Goal: Navigation & Orientation: Find specific page/section

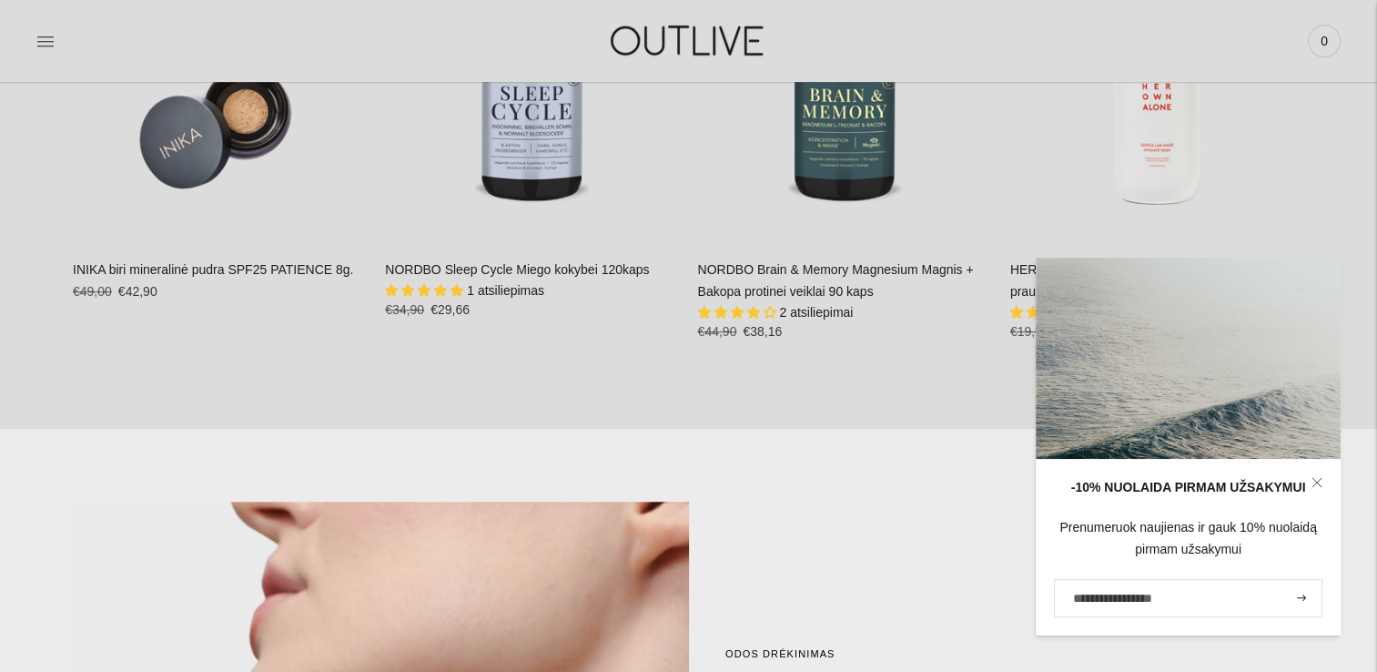
scroll to position [1001, 0]
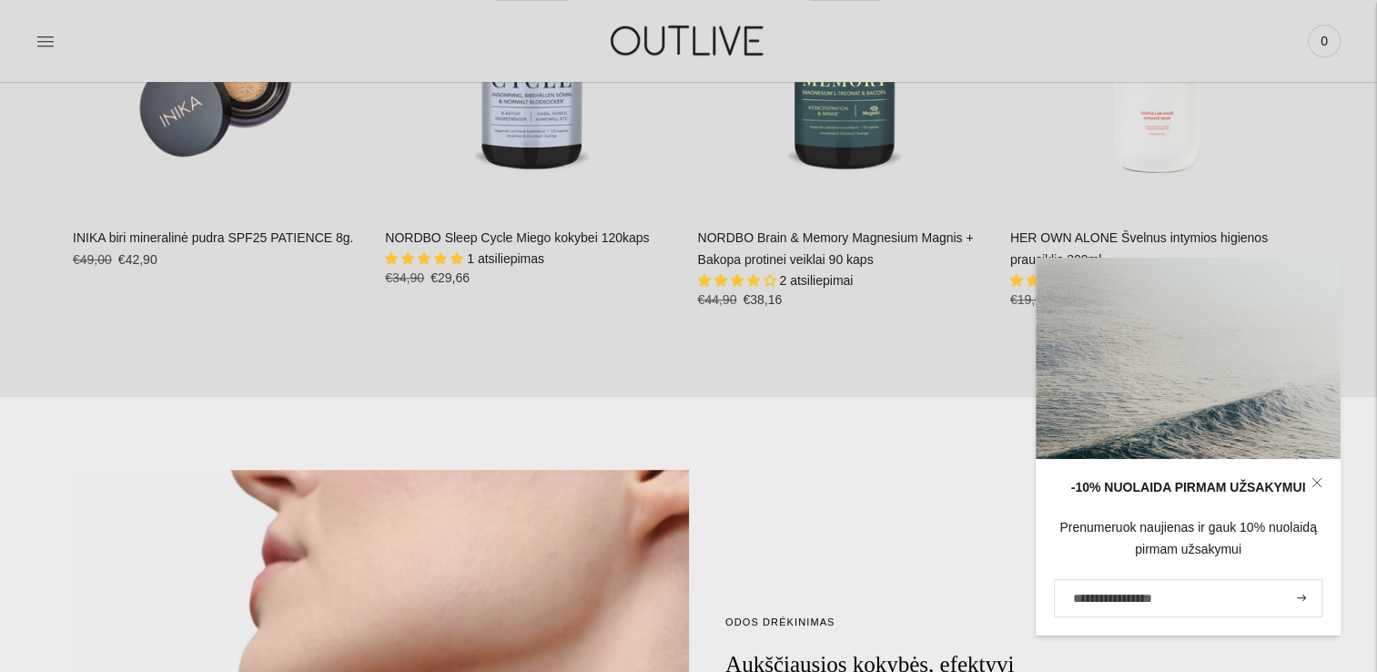
click at [1336, 208] on section "**********" at bounding box center [688, 34] width 1377 height 726
click at [1321, 482] on icon at bounding box center [1316, 482] width 11 height 11
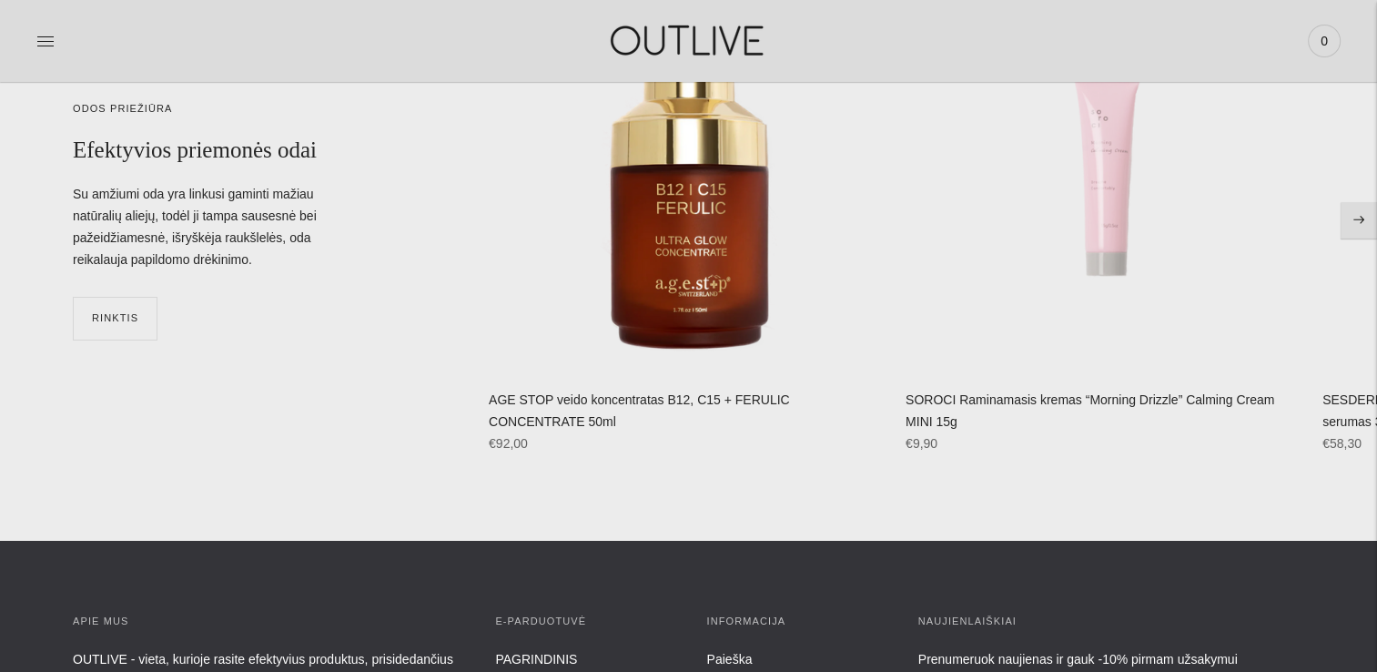
scroll to position [6189, 0]
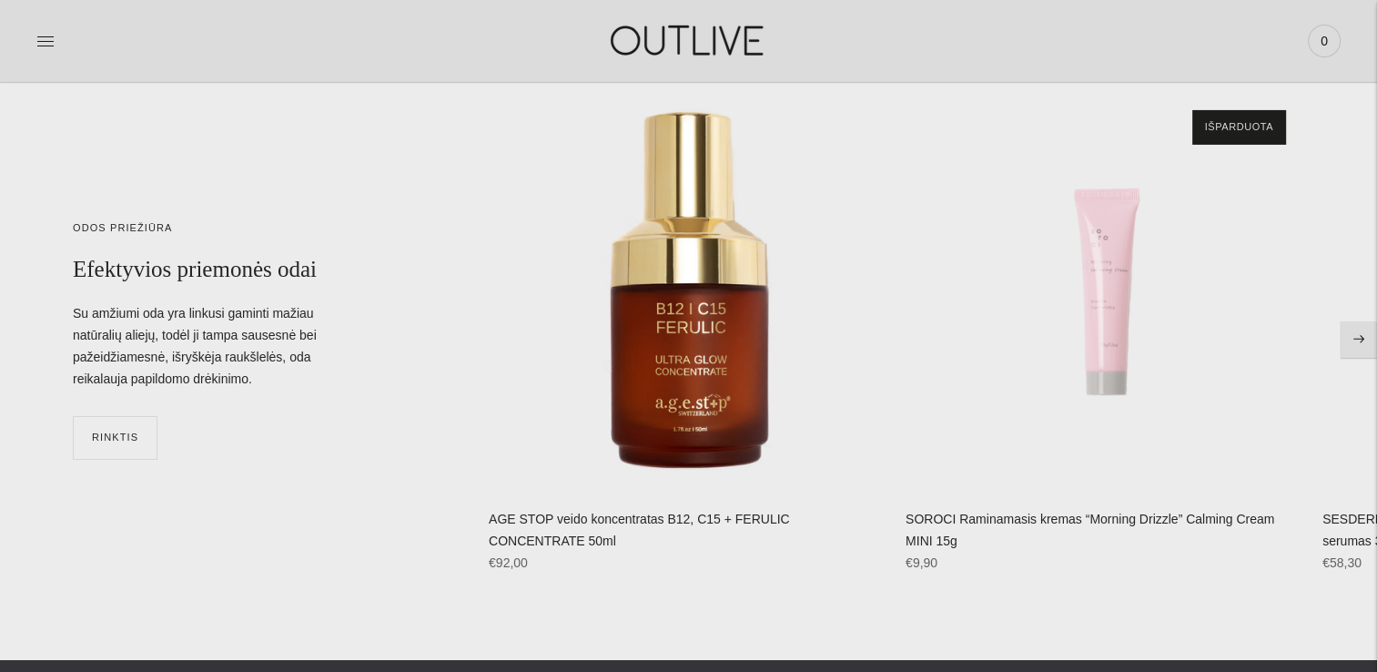
click at [1367, 337] on button "Move to next carousel slide" at bounding box center [1359, 339] width 36 height 36
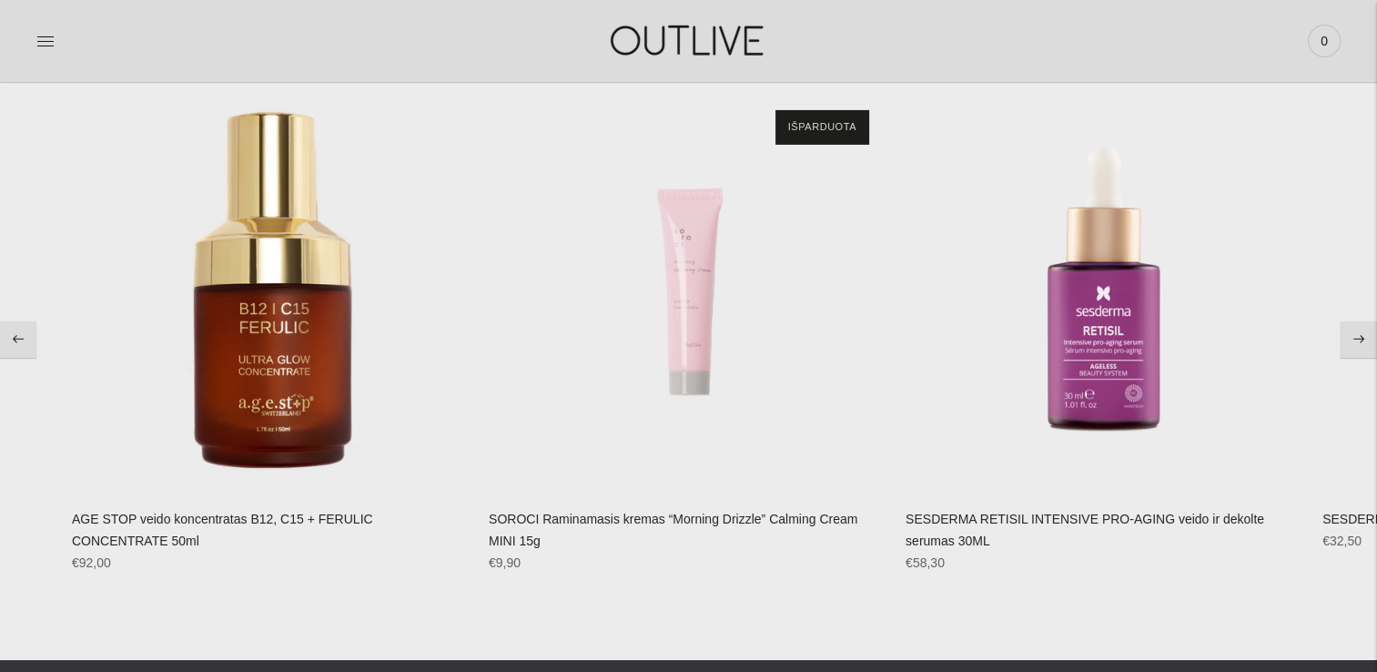
click at [1367, 337] on button "Move to next carousel slide" at bounding box center [1359, 339] width 36 height 36
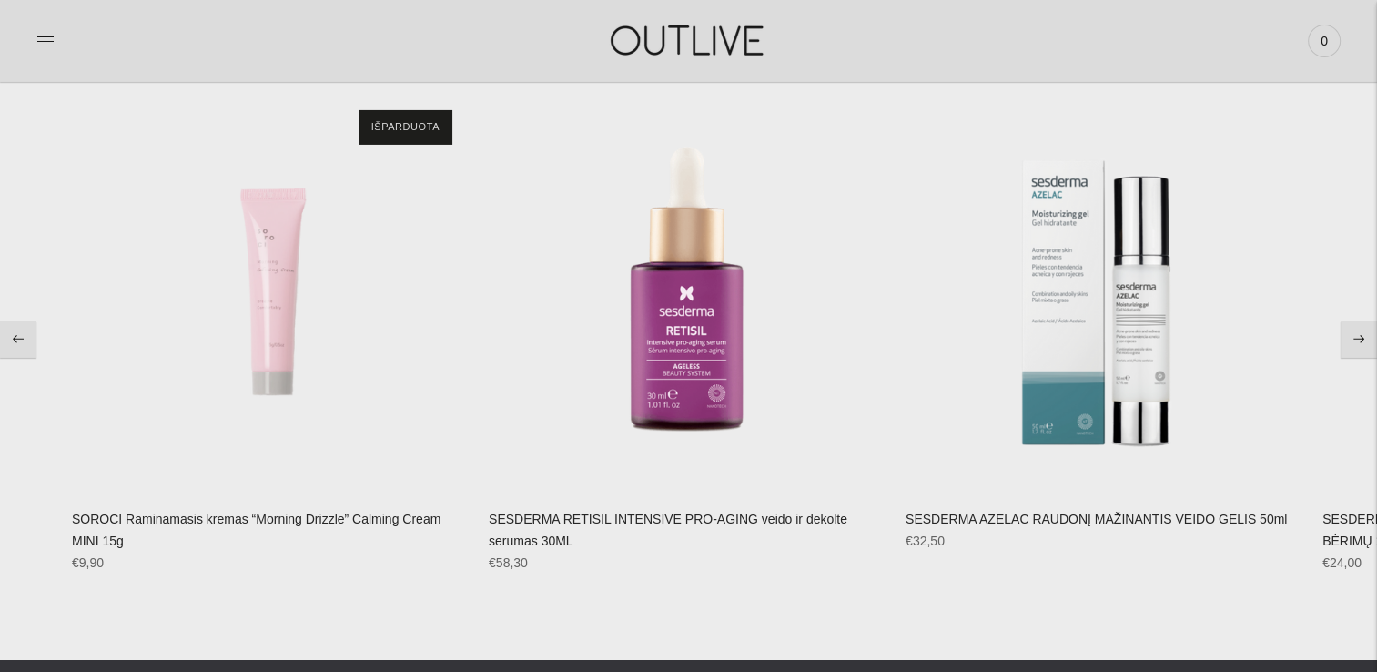
click at [1367, 337] on button "Move to next carousel slide" at bounding box center [1359, 339] width 36 height 36
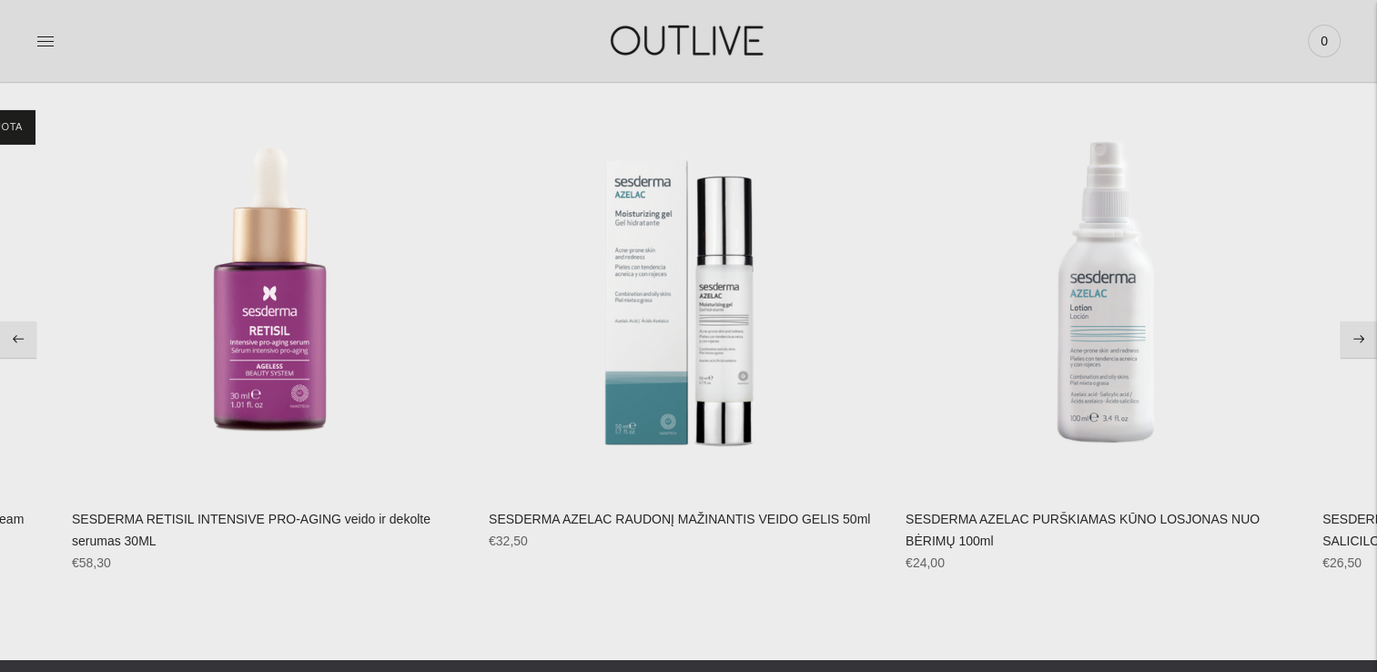
click at [1351, 339] on button "Move to next carousel slide" at bounding box center [1359, 339] width 36 height 36
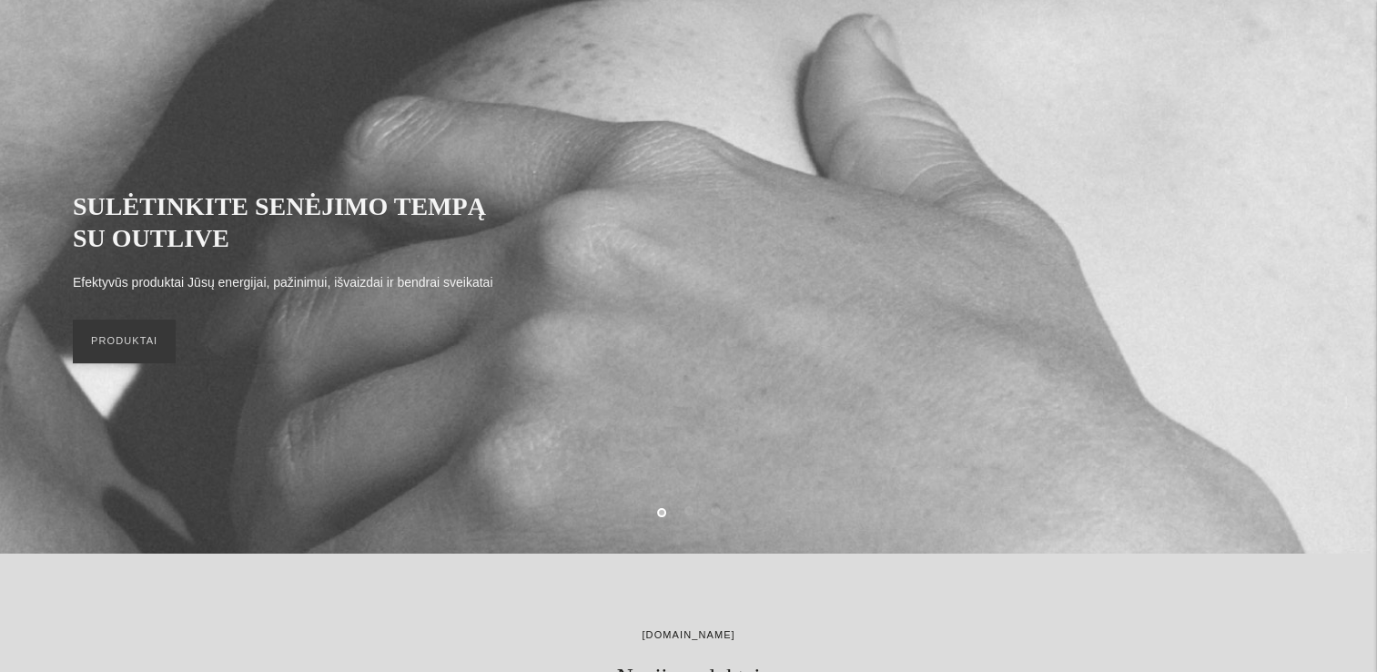
scroll to position [0, 0]
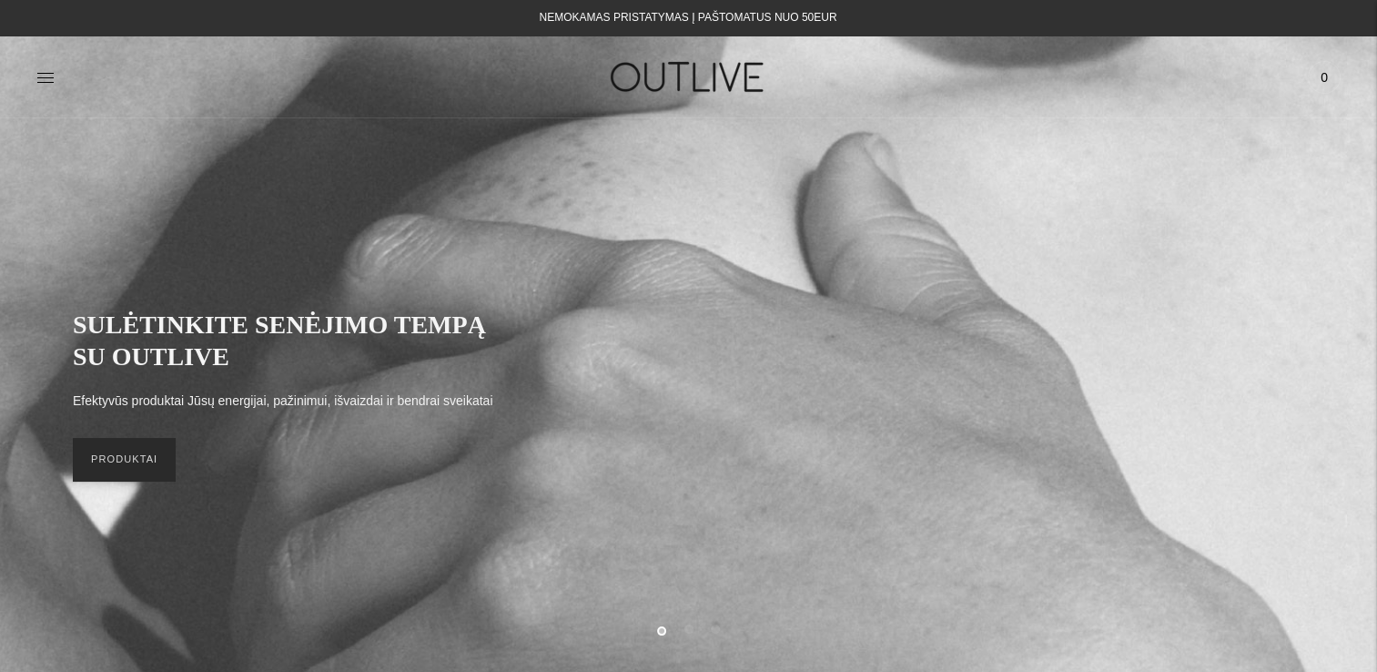
click at [152, 464] on link "PRODUKTAI" at bounding box center [124, 460] width 103 height 44
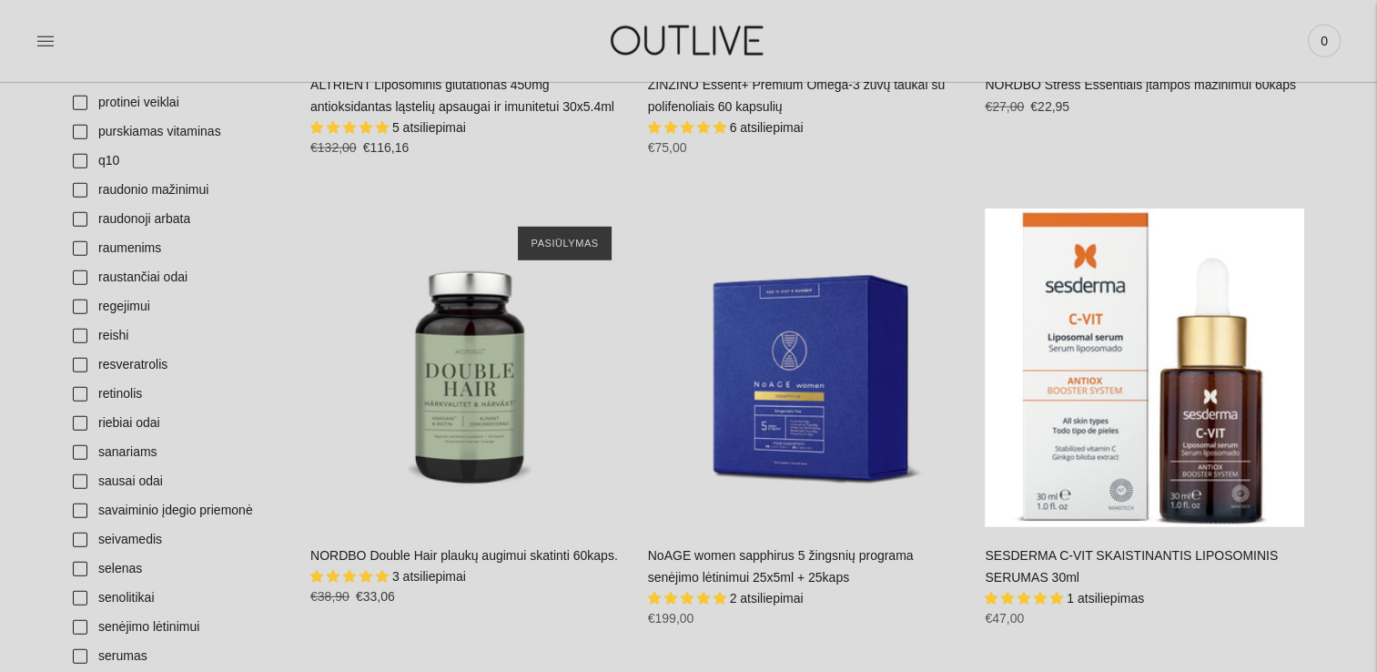
scroll to position [5370, 0]
